Goal: Find specific page/section: Find specific page/section

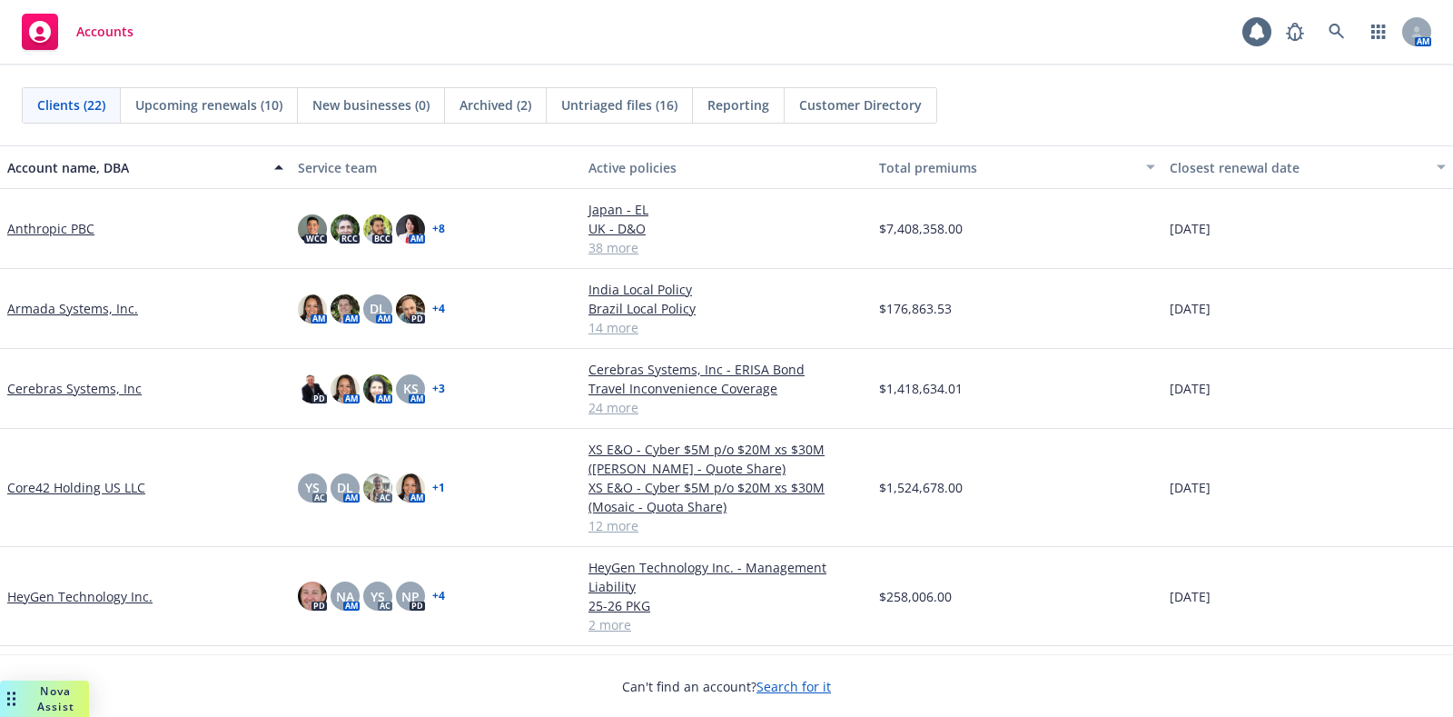
click at [121, 478] on link "Core42 Holding US LLC" at bounding box center [76, 487] width 138 height 19
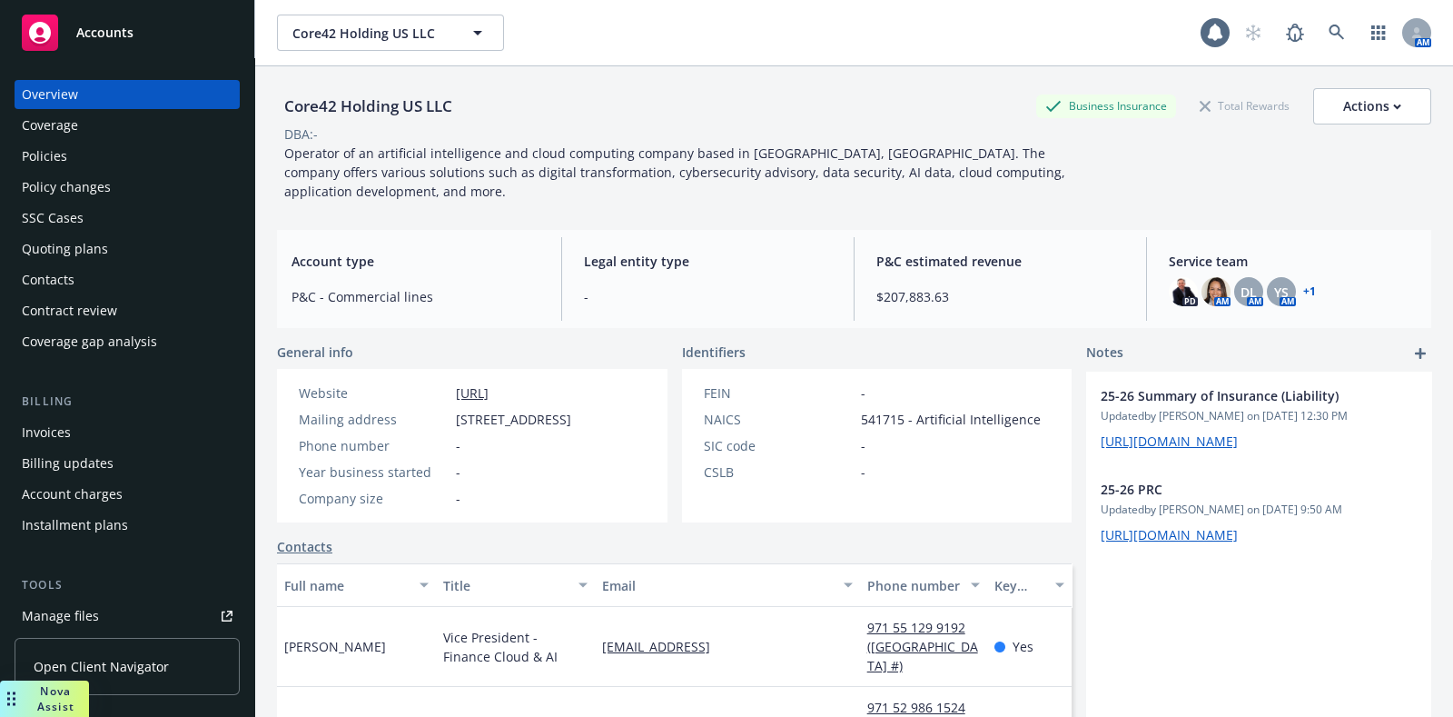
click at [95, 437] on div "Invoices" at bounding box center [127, 432] width 211 height 29
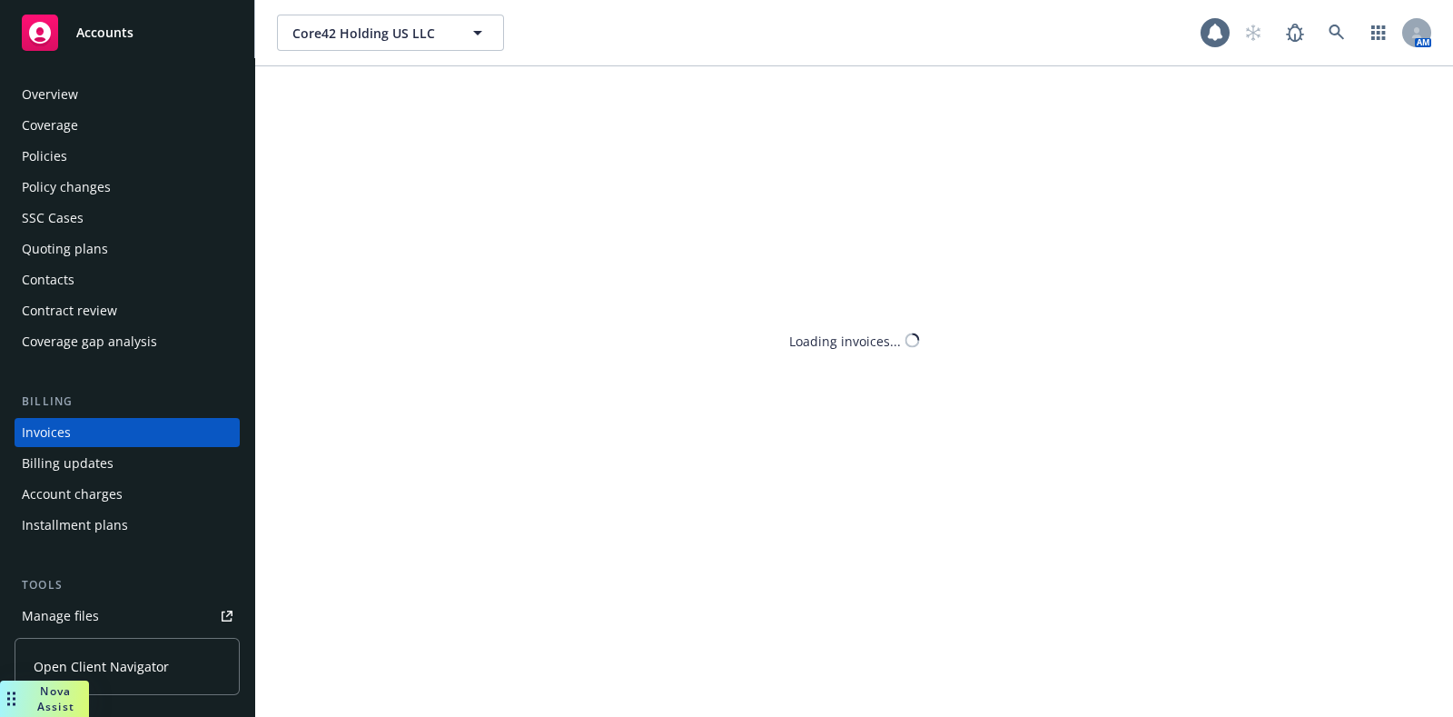
scroll to position [45, 0]
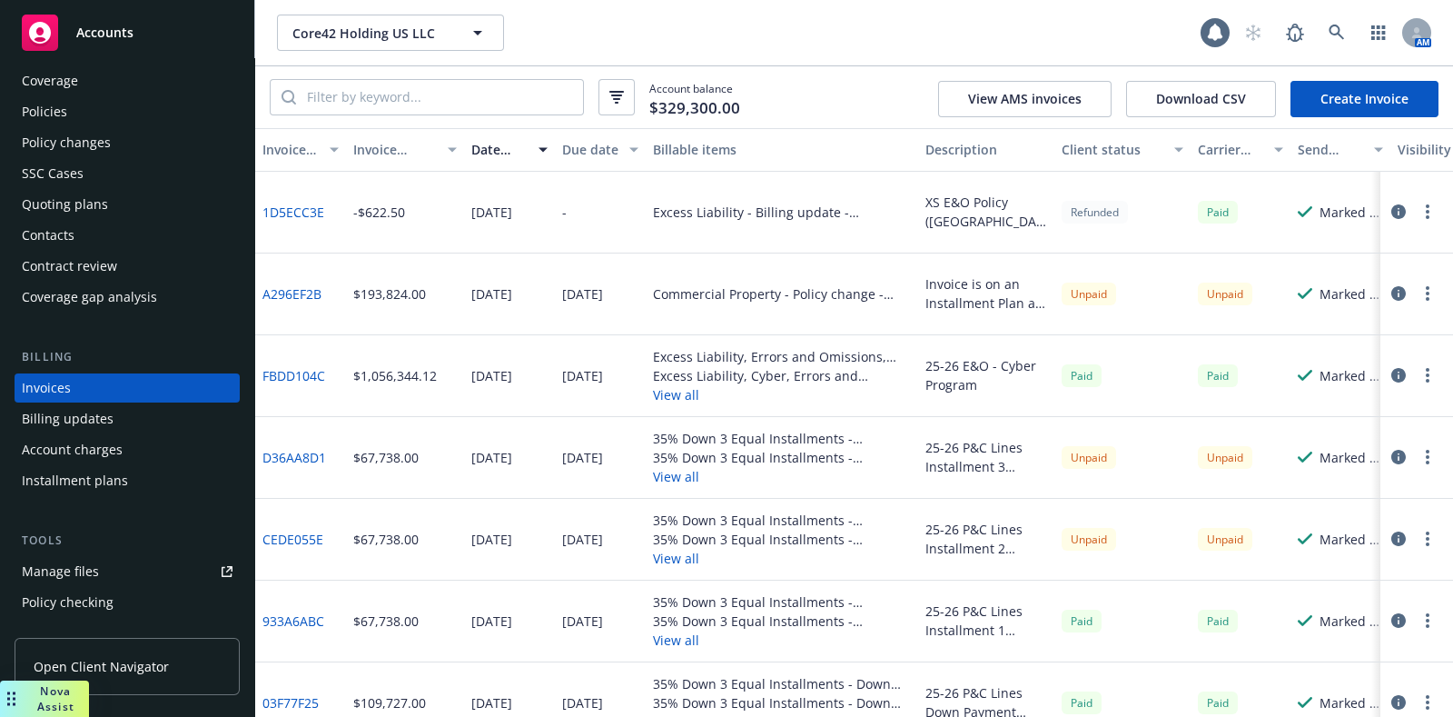
click at [97, 393] on div "Invoices" at bounding box center [127, 387] width 211 height 29
